Goal: Browse casually

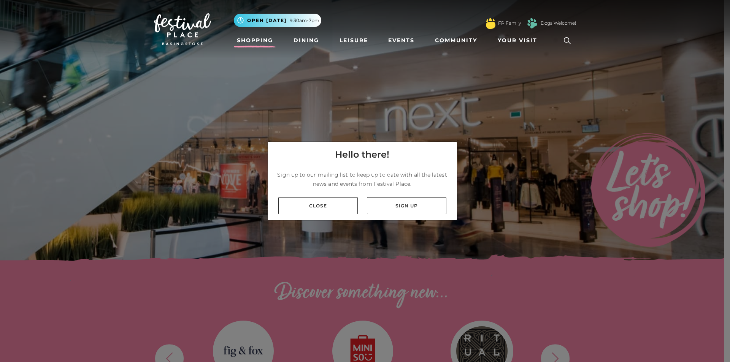
click at [360, 219] on div "Close Sign up" at bounding box center [362, 205] width 189 height 29
click at [324, 206] on link "Close" at bounding box center [317, 205] width 79 height 17
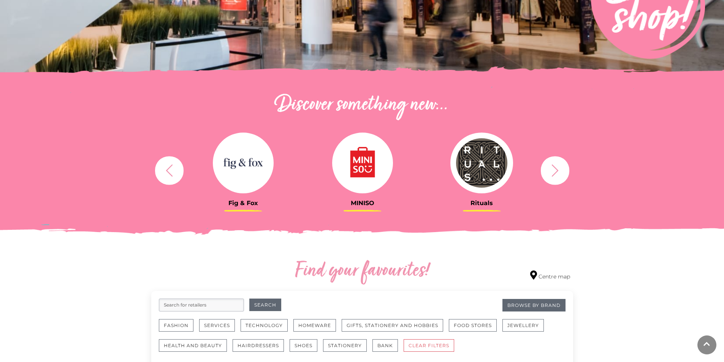
scroll to position [190, 0]
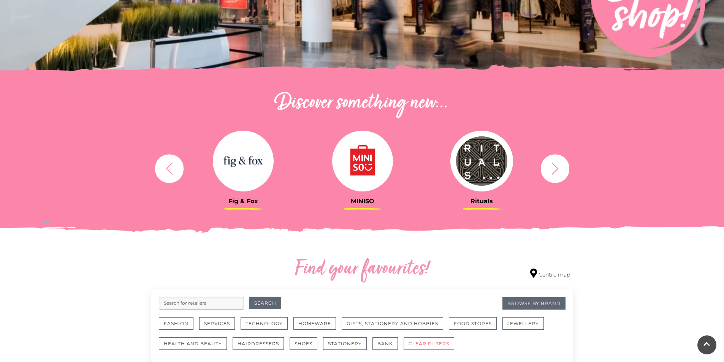
click at [554, 170] on icon "button" at bounding box center [555, 169] width 14 height 14
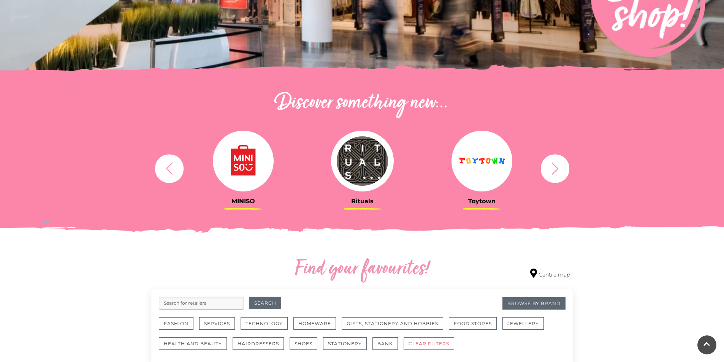
click at [555, 172] on icon "button" at bounding box center [555, 169] width 14 height 14
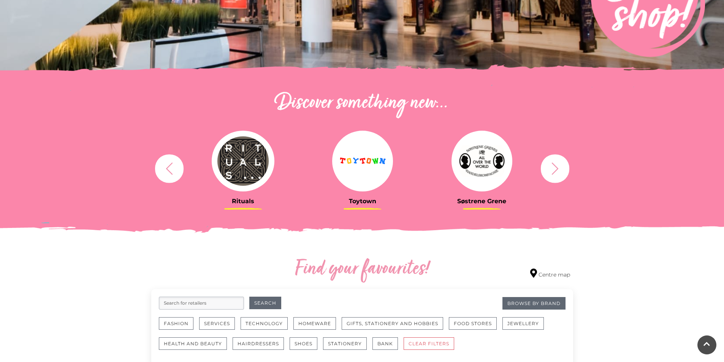
click at [555, 172] on icon "button" at bounding box center [555, 169] width 14 height 14
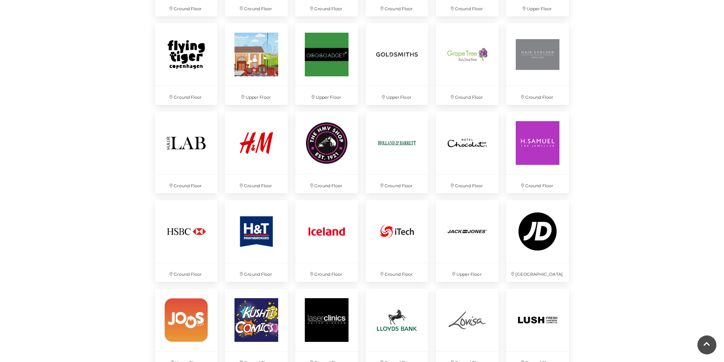
scroll to position [988, 0]
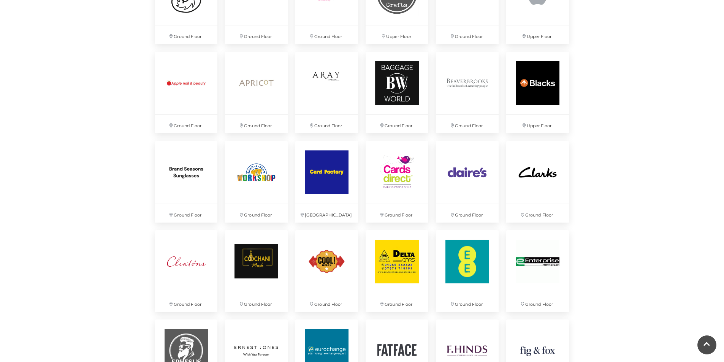
scroll to position [342, 0]
